Goal: Task Accomplishment & Management: Use online tool/utility

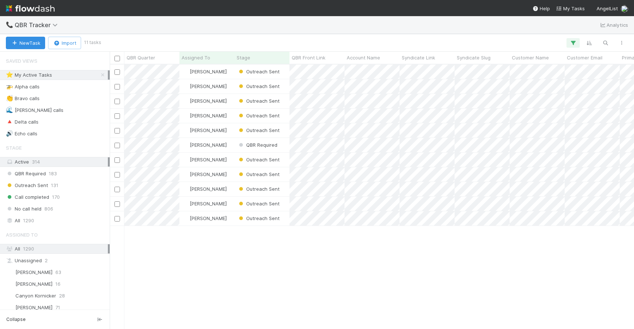
scroll to position [0, 0]
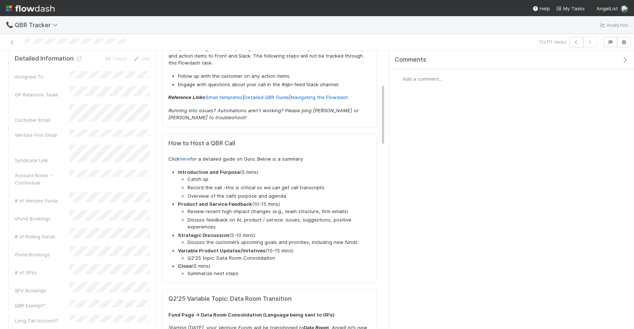
scroll to position [182, 0]
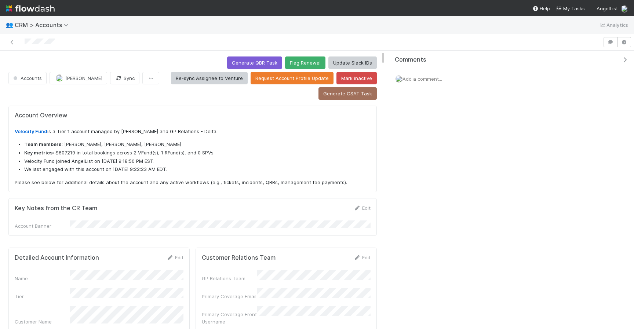
scroll to position [149, 166]
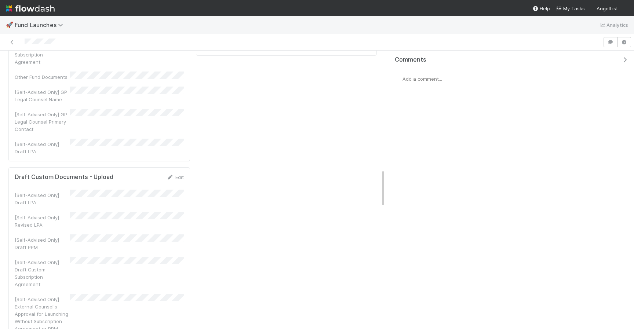
scroll to position [862, 0]
click at [214, 171] on div "Stage SLA and Timeline Intake Call Stage Instructions Complete the checklist be…" at bounding box center [286, 175] width 187 height 1899
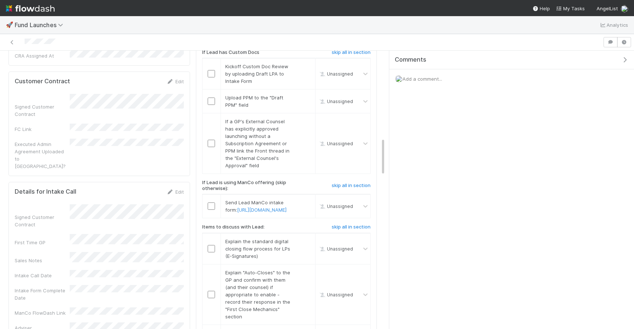
scroll to position [80, 0]
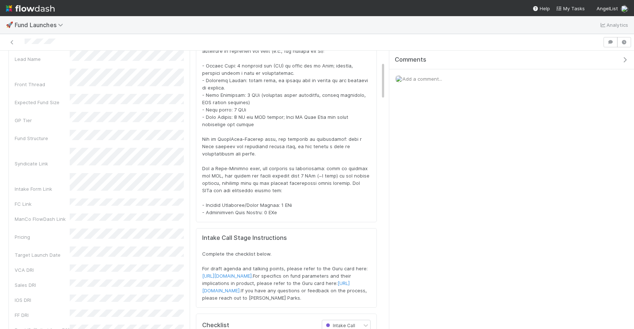
click at [443, 160] on div "Comments Add a comment..." at bounding box center [511, 190] width 245 height 278
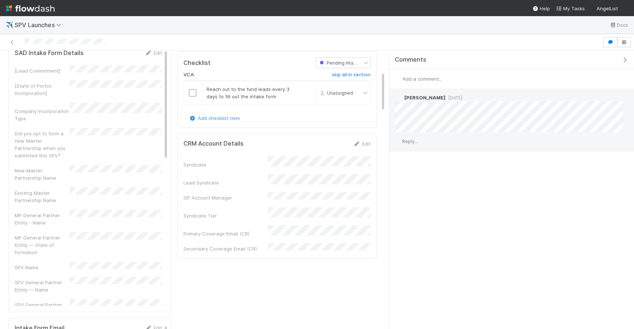
scroll to position [150, 0]
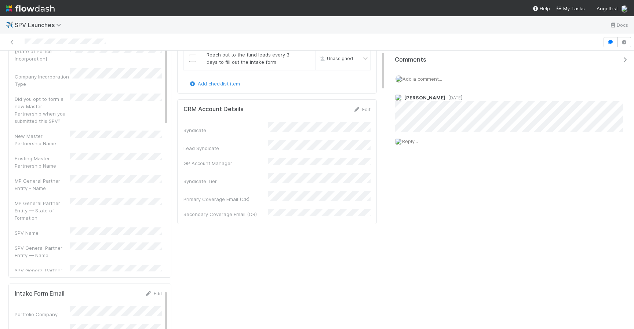
scroll to position [0, 0]
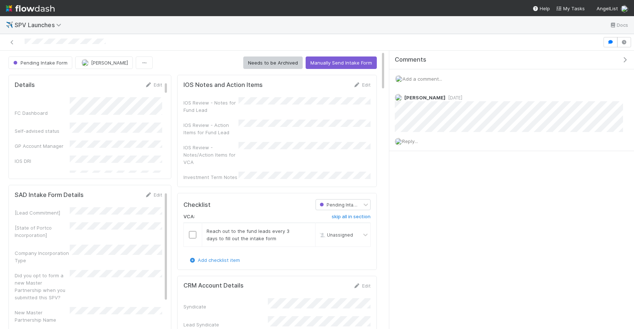
click at [417, 77] on span "Add a comment..." at bounding box center [422, 79] width 40 height 6
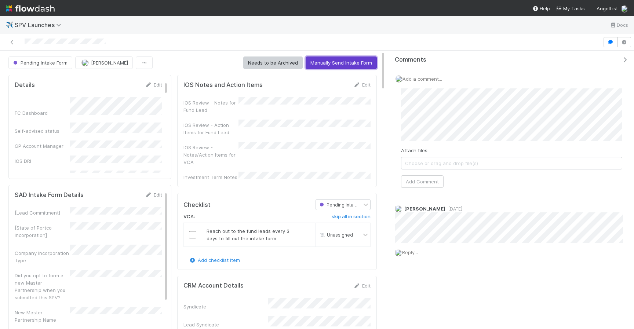
click at [341, 59] on button "Manually Send Intake Form" at bounding box center [341, 62] width 71 height 12
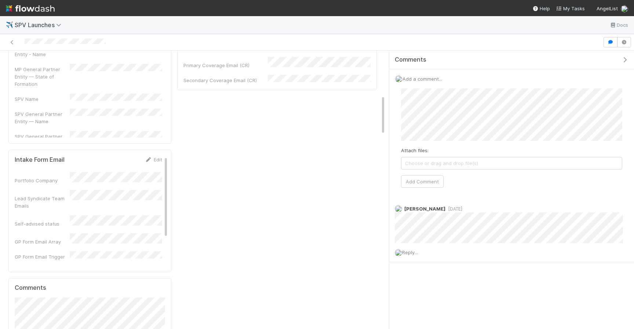
scroll to position [38, 0]
